Goal: Use online tool/utility: Utilize a website feature to perform a specific function

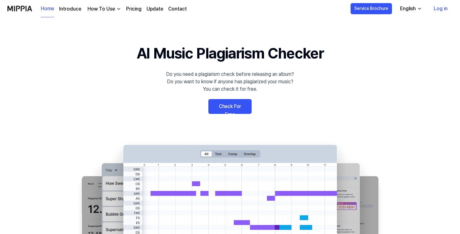
click at [233, 105] on link "Check For Free" at bounding box center [229, 106] width 43 height 15
click at [234, 106] on link "Check For Free" at bounding box center [229, 106] width 43 height 15
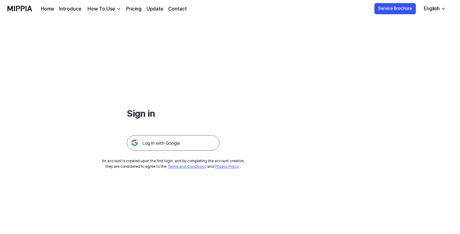
click at [176, 138] on img at bounding box center [173, 142] width 93 height 15
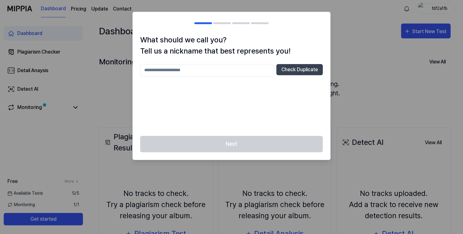
click at [215, 68] on input "text" at bounding box center [207, 70] width 134 height 12
type input "*****"
click at [232, 128] on div "***** Check Duplicate" at bounding box center [231, 96] width 182 height 64
click at [299, 72] on button "Check Duplicate" at bounding box center [299, 69] width 46 height 11
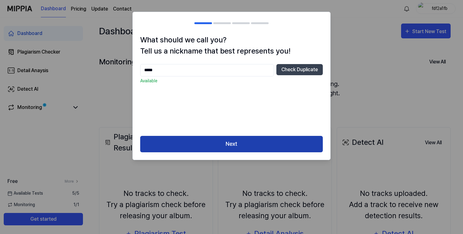
click at [225, 142] on button "Next" at bounding box center [231, 144] width 182 height 16
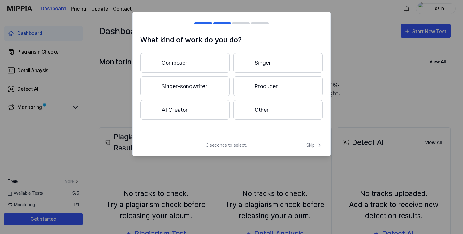
click at [259, 66] on button "Singer" at bounding box center [277, 63] width 89 height 20
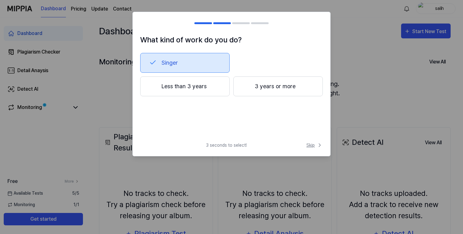
click at [312, 148] on span "Skip" at bounding box center [314, 145] width 16 height 6
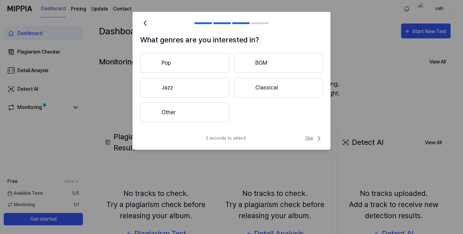
click at [309, 139] on span "Skip" at bounding box center [314, 138] width 18 height 7
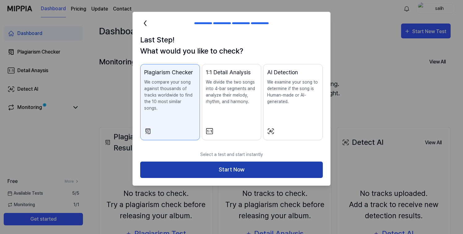
click at [255, 164] on button "Start Now" at bounding box center [231, 169] width 182 height 16
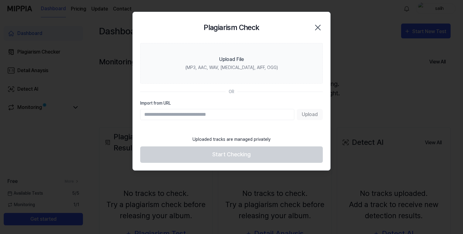
click at [236, 116] on input "Import from URL" at bounding box center [217, 114] width 154 height 11
click at [254, 96] on section "Upload File (MP3, AAC, WAV, [MEDICAL_DATA], AIFF, OGG) OR Import from URL Upload" at bounding box center [231, 87] width 197 height 89
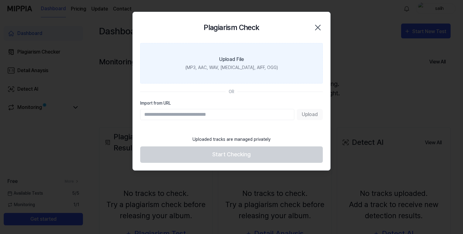
click at [229, 65] on div "(MP3, AAC, WAV, [MEDICAL_DATA], AIFF, OGG)" at bounding box center [231, 67] width 92 height 6
click at [0, 0] on input "Upload File (MP3, AAC, WAV, [MEDICAL_DATA], AIFF, OGG)" at bounding box center [0, 0] width 0 height 0
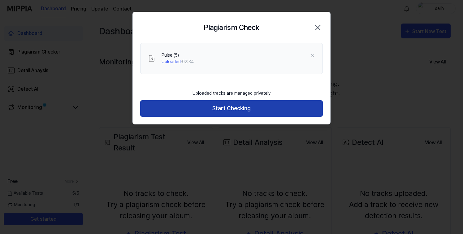
click at [247, 111] on button "Start Checking" at bounding box center [231, 108] width 182 height 16
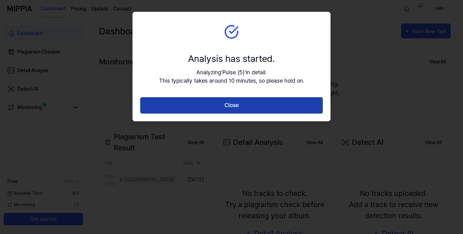
click at [236, 108] on button "Close" at bounding box center [231, 105] width 182 height 16
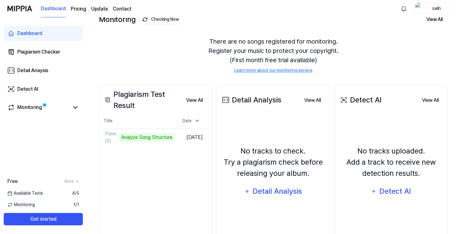
scroll to position [19, 0]
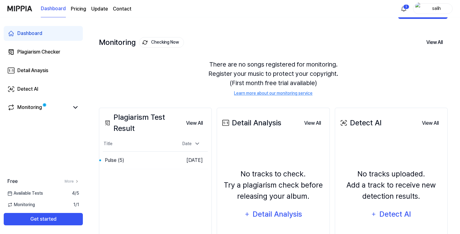
click at [212, 189] on div "Plagiarism Test Result View All Plagiarism Test Result Title Date Pulse (5) Go …" at bounding box center [155, 191] width 113 height 166
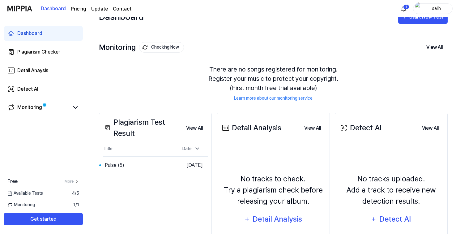
scroll to position [0, 0]
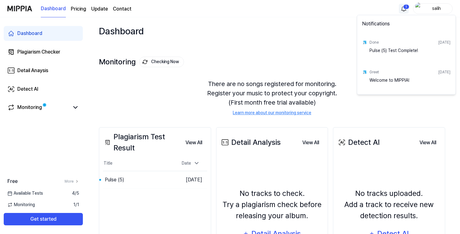
click at [404, 8] on html "Dashboard Pricing Update Contact 1 salih Dashboard Plagiarism Checker Detail An…" at bounding box center [230, 117] width 460 height 234
click at [376, 48] on div "Pulse (5) Test Complete!" at bounding box center [410, 53] width 81 height 12
click at [291, 90] on html "Dashboard Pricing Update Contact salih Dashboard Plagiarism Checker Detail Anay…" at bounding box center [231, 117] width 463 height 234
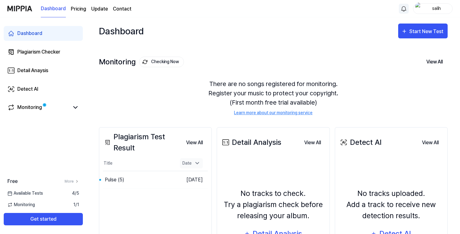
click at [201, 163] on div "Date" at bounding box center [191, 163] width 23 height 10
click at [199, 164] on icon at bounding box center [197, 164] width 3 height 2
click at [149, 205] on div "Plagiarism Test Result View All Plagiarism Test Result Title Date Pulse (5) Go …" at bounding box center [155, 210] width 113 height 166
click at [72, 109] on icon at bounding box center [75, 107] width 7 height 7
click at [59, 109] on link "Monitoring" at bounding box center [38, 107] width 62 height 7
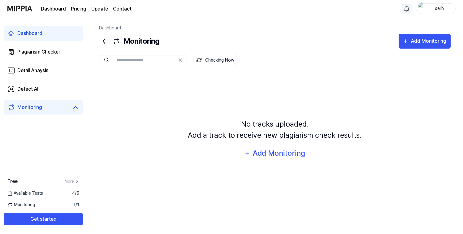
click at [104, 38] on icon at bounding box center [104, 41] width 10 height 10
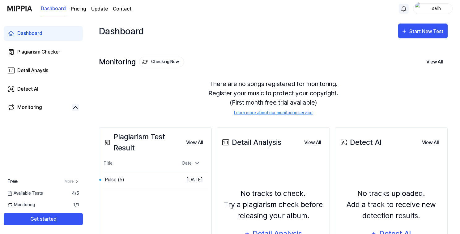
click at [404, 8] on html "Dashboard Pricing Update Contact salih Dashboard Plagiarism Checker Detail Anay…" at bounding box center [230, 117] width 460 height 234
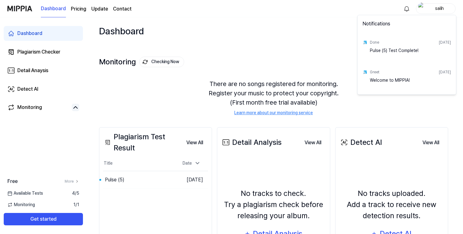
click at [417, 50] on div "Pulse (5) Test Complete!" at bounding box center [410, 53] width 81 height 12
click at [380, 117] on html "Dashboard Pricing Update Contact salih Dashboard Plagiarism Checker Detail Anay…" at bounding box center [231, 117] width 463 height 234
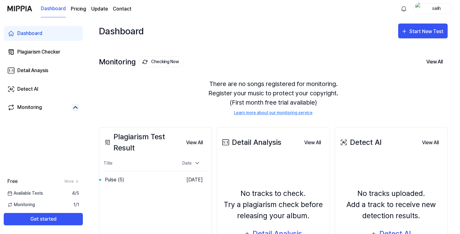
drag, startPoint x: 460, startPoint y: 71, endPoint x: 460, endPoint y: 77, distance: 5.9
click at [460, 77] on html "Dashboard Pricing Update Contact salih Dashboard Plagiarism Checker Detail Anay…" at bounding box center [230, 117] width 460 height 234
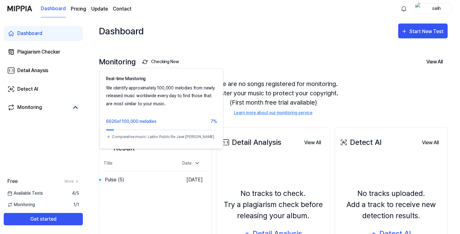
click at [167, 62] on button "Checking Now" at bounding box center [161, 62] width 45 height 11
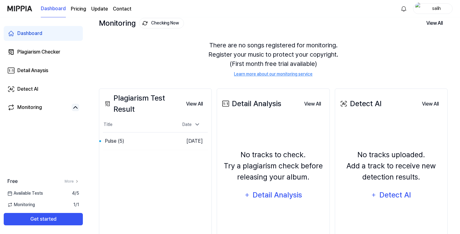
scroll to position [33, 0]
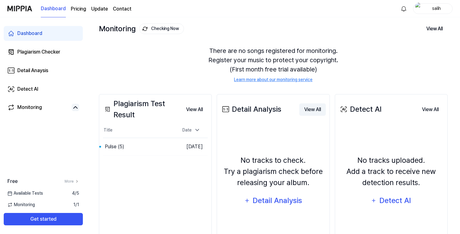
click at [307, 111] on button "View All" at bounding box center [312, 109] width 27 height 12
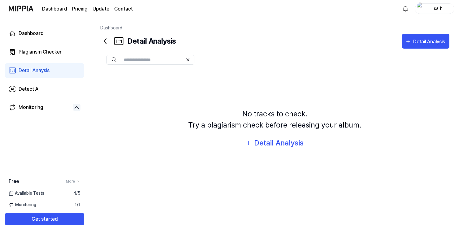
scroll to position [0, 0]
click at [102, 40] on icon at bounding box center [104, 41] width 10 height 10
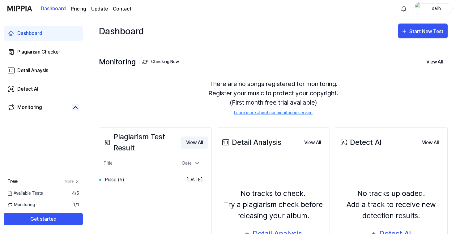
click at [195, 141] on button "View All" at bounding box center [194, 142] width 27 height 12
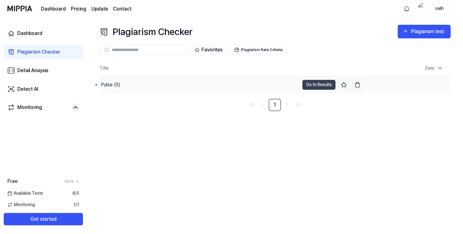
click at [116, 84] on div "Pulse (5)" at bounding box center [110, 84] width 19 height 7
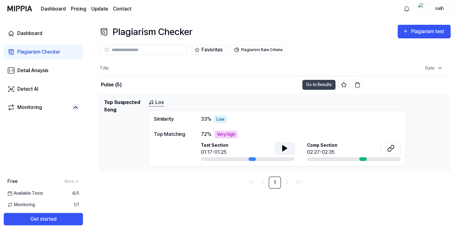
click at [284, 149] on icon at bounding box center [284, 148] width 4 height 6
click at [284, 149] on icon at bounding box center [283, 147] width 1 height 5
click at [391, 150] on icon at bounding box center [390, 147] width 7 height 7
click at [158, 103] on link "Los" at bounding box center [156, 103] width 16 height 8
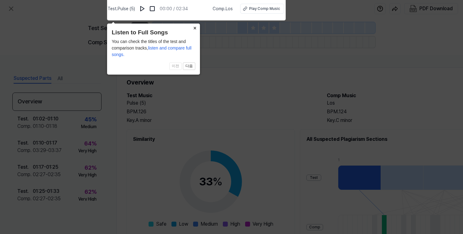
click at [196, 28] on button "×" at bounding box center [195, 28] width 10 height 9
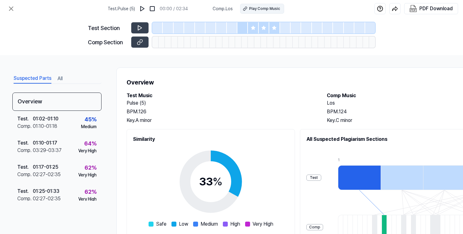
click at [247, 8] on button "Play Comp Music" at bounding box center [262, 9] width 44 height 10
click at [137, 28] on icon at bounding box center [140, 28] width 6 height 6
click at [136, 26] on button at bounding box center [139, 27] width 17 height 11
click at [253, 27] on icon at bounding box center [253, 28] width 4 height 4
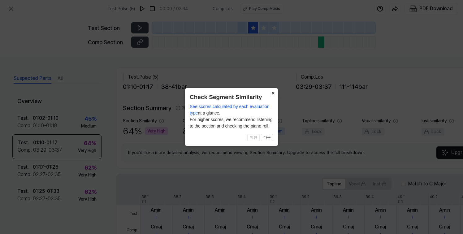
click at [271, 92] on button "×" at bounding box center [273, 92] width 10 height 9
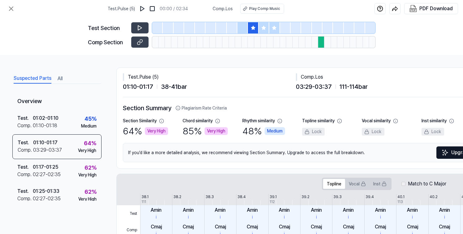
click at [266, 23] on div at bounding box center [264, 27] width 11 height 11
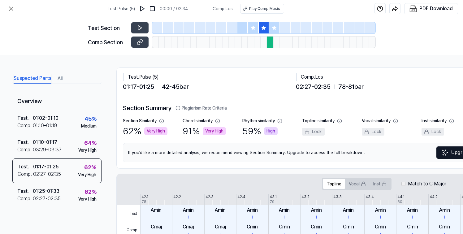
click at [273, 27] on icon at bounding box center [274, 28] width 4 height 4
click at [249, 28] on div at bounding box center [253, 27] width 11 height 11
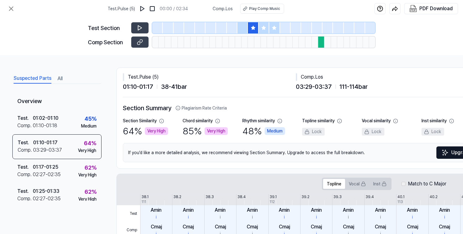
click at [240, 28] on div at bounding box center [242, 27] width 11 height 11
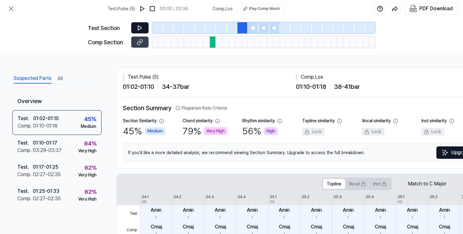
click at [138, 28] on icon at bounding box center [140, 28] width 4 height 5
click at [250, 32] on div at bounding box center [253, 27] width 11 height 11
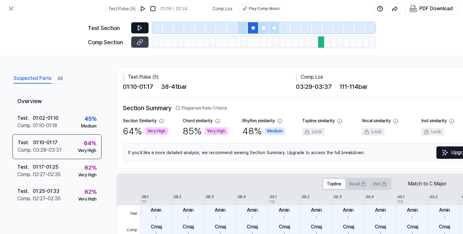
click at [137, 29] on icon at bounding box center [140, 28] width 6 height 6
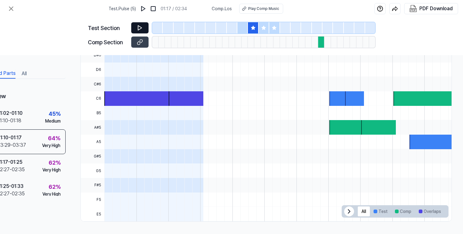
scroll to position [192, 40]
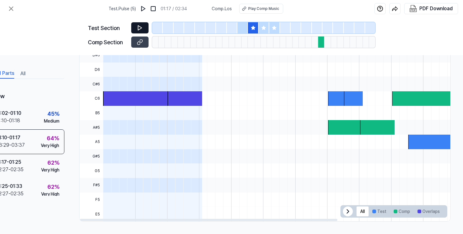
click at [345, 208] on icon at bounding box center [347, 211] width 7 height 7
click at [438, 208] on icon at bounding box center [439, 211] width 7 height 7
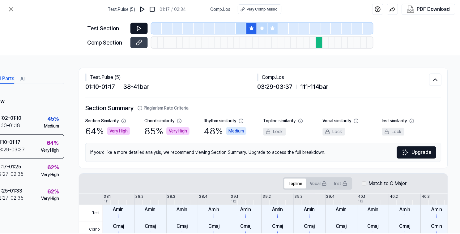
scroll to position [0, 0]
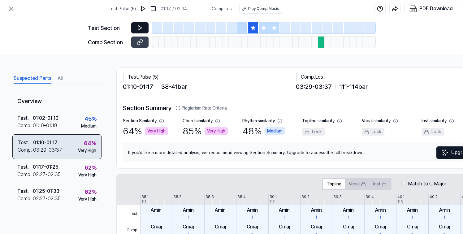
click at [44, 143] on div "01:10 - 01:17" at bounding box center [45, 142] width 24 height 7
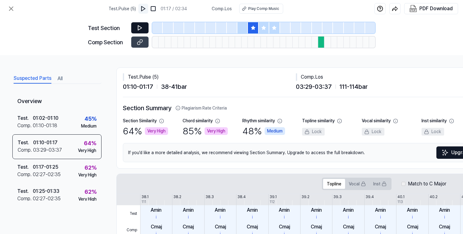
click at [145, 10] on img at bounding box center [143, 9] width 6 height 6
click at [11, 8] on icon at bounding box center [11, 9] width 4 height 4
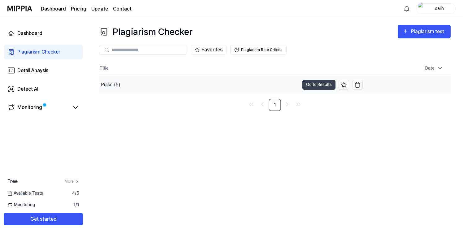
click at [130, 87] on div "Pulse (5)" at bounding box center [199, 84] width 200 height 17
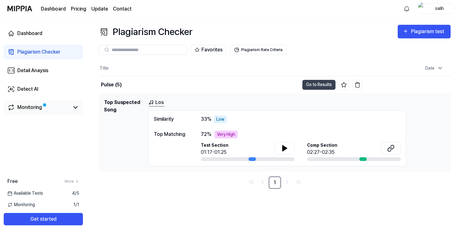
click at [32, 107] on div "Monitoring" at bounding box center [29, 107] width 25 height 7
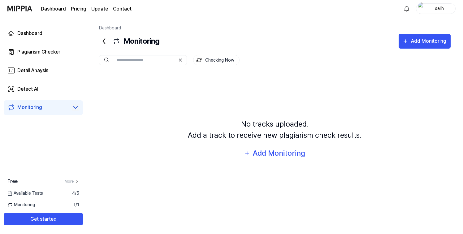
click at [74, 108] on icon at bounding box center [75, 107] width 7 height 7
click at [105, 42] on icon at bounding box center [104, 41] width 10 height 10
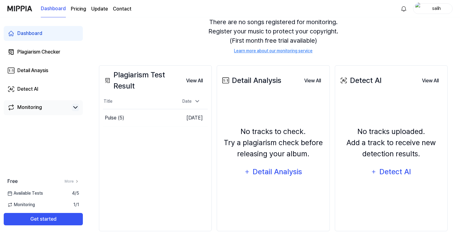
scroll to position [71, 0]
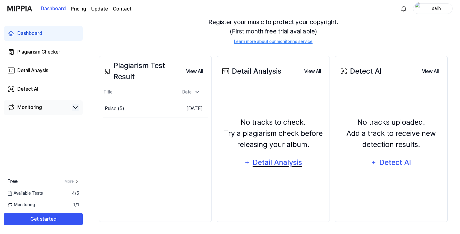
click at [283, 159] on div "Detail Analysis" at bounding box center [277, 162] width 50 height 12
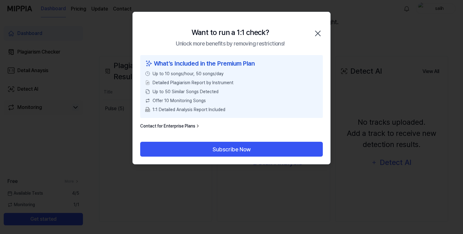
click at [316, 34] on icon "button" at bounding box center [318, 33] width 10 height 10
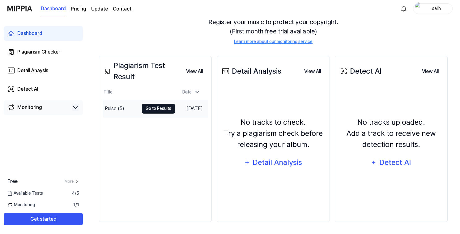
click at [150, 112] on button "Go to Results" at bounding box center [158, 109] width 33 height 10
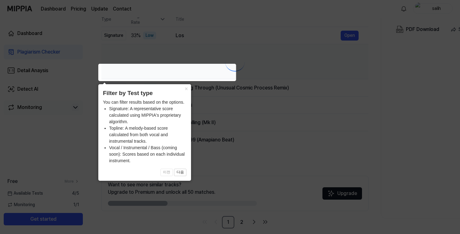
scroll to position [0, 0]
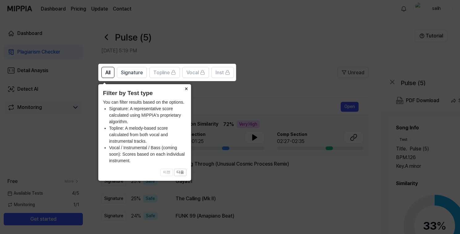
click at [186, 91] on button "×" at bounding box center [186, 88] width 10 height 9
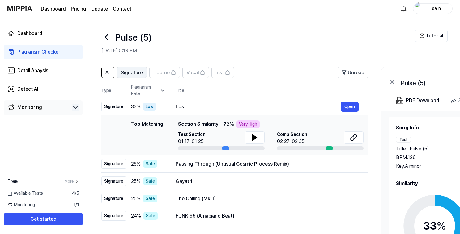
click at [132, 74] on span "Signature" at bounding box center [132, 72] width 22 height 7
click at [163, 91] on icon at bounding box center [163, 90] width 6 height 6
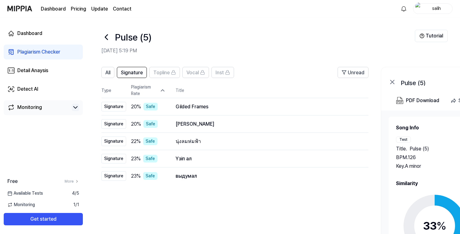
click at [163, 91] on icon at bounding box center [163, 90] width 6 height 6
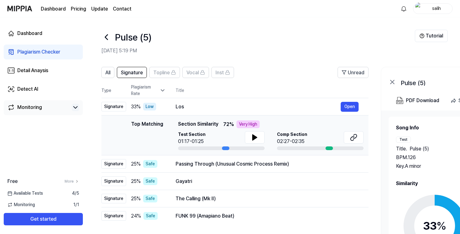
drag, startPoint x: 219, startPoint y: 123, endPoint x: 222, endPoint y: 120, distance: 4.8
click at [222, 120] on td "Top Matching Top Matching Section Similarity 72 % Very High Test Section 01:17-…" at bounding box center [234, 135] width 267 height 40
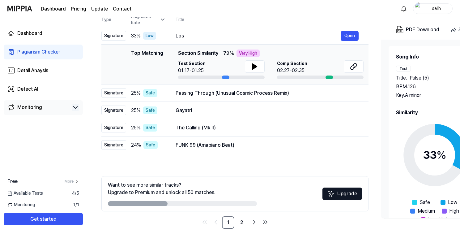
scroll to position [78, 0]
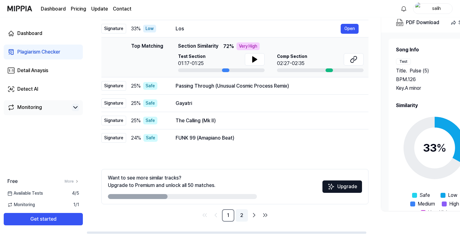
click at [242, 215] on link "2" at bounding box center [242, 215] width 12 height 12
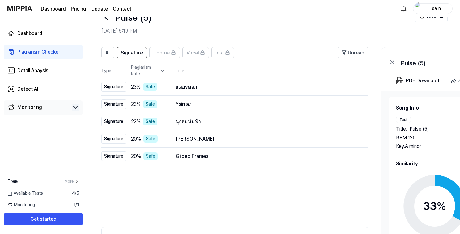
scroll to position [0, 0]
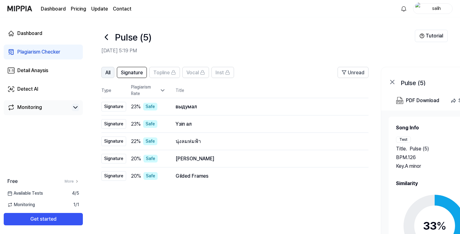
click at [106, 74] on span "All" at bounding box center [107, 72] width 5 height 7
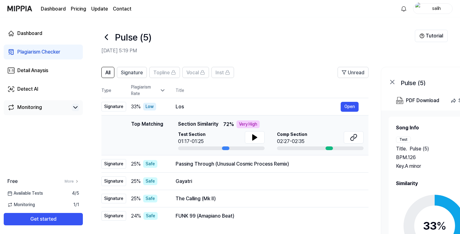
drag, startPoint x: 131, startPoint y: 123, endPoint x: 203, endPoint y: 126, distance: 71.8
click at [203, 126] on div "Top Matching Top Matching Section Similarity 72 % Very High Test Section 01:17-…" at bounding box center [234, 135] width 257 height 30
click at [203, 126] on span "Section Similarity" at bounding box center [198, 124] width 40 height 8
click at [120, 107] on div "Signature" at bounding box center [113, 107] width 25 height 10
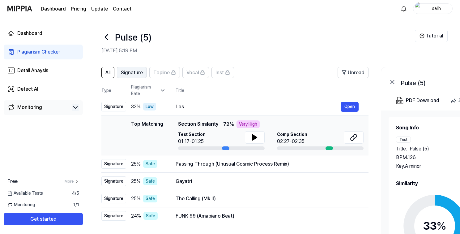
click at [135, 71] on span "Signature" at bounding box center [132, 72] width 22 height 7
click at [217, 124] on span "Section Similarity" at bounding box center [198, 124] width 40 height 8
click at [209, 122] on span "Section Similarity" at bounding box center [198, 124] width 40 height 8
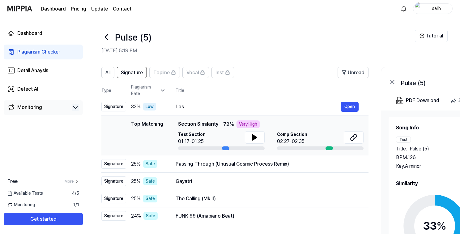
click at [105, 36] on icon at bounding box center [106, 37] width 2 height 5
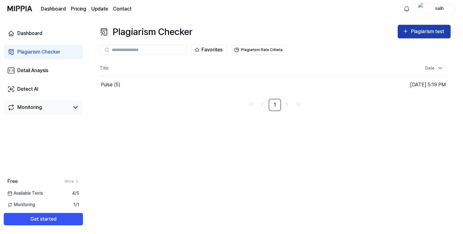
click at [423, 34] on div "Plagiarism test" at bounding box center [428, 32] width 35 height 8
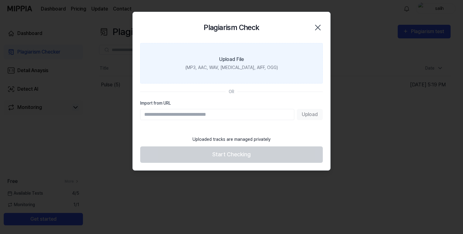
click at [227, 66] on div "(MP3, AAC, WAV, [MEDICAL_DATA], AIFF, OGG)" at bounding box center [231, 67] width 92 height 6
click at [0, 0] on input "Upload File (MP3, AAC, WAV, [MEDICAL_DATA], AIFF, OGG)" at bounding box center [0, 0] width 0 height 0
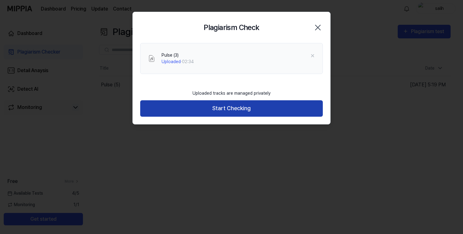
click at [233, 109] on button "Start Checking" at bounding box center [231, 108] width 182 height 16
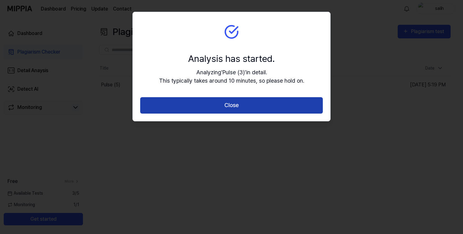
click at [237, 103] on button "Close" at bounding box center [231, 105] width 182 height 16
